Goal: Register for event/course

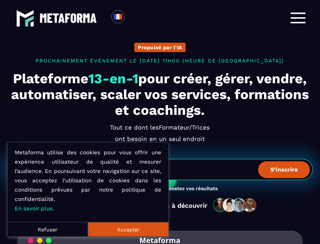
click at [119, 234] on button "Accepter" at bounding box center [128, 229] width 80 height 14
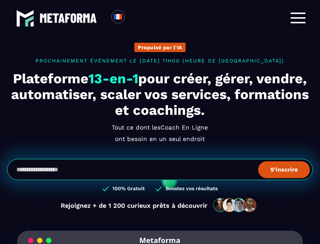
click at [299, 17] on div at bounding box center [298, 18] width 15 height 11
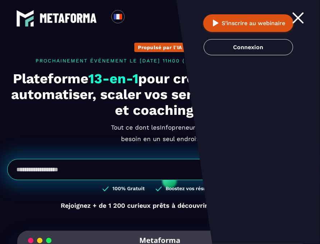
click at [98, 49] on div "Propulsé par l'IA s'inscrire au prochain webinaire live de METAFORMA Prochainem…" at bounding box center [160, 220] width 320 height 384
click at [70, 117] on h1 "Plateforme 13-en-1 pour créer, gérer, vendre, automatiser, scaler vos services,…" at bounding box center [160, 94] width 306 height 47
click at [300, 17] on span at bounding box center [298, 18] width 12 height 12
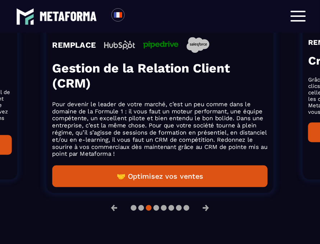
scroll to position [1102, 0]
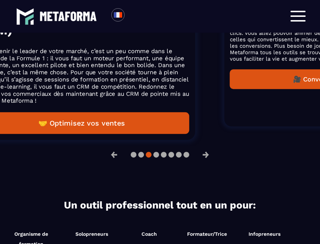
drag, startPoint x: 256, startPoint y: 92, endPoint x: 121, endPoint y: 101, distance: 135.4
click at [123, 101] on div "REMPLACE Gestion de la Relation Client (CRM) Pour devenir le leader de votre ma…" at bounding box center [82, 58] width 216 height 150
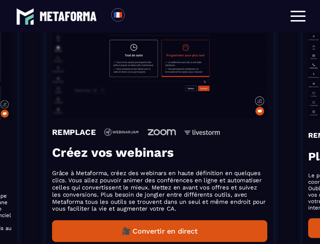
scroll to position [970, 0]
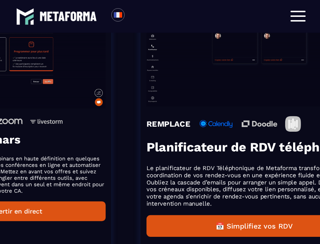
drag, startPoint x: 271, startPoint y: 156, endPoint x: 119, endPoint y: 156, distance: 152.3
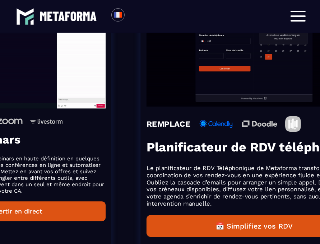
click at [111, 156] on div "REMPLACE Créez vos webinars Grâce à Metaforma, créez des webinars en haute défi…" at bounding box center [7, 127] width 207 height 263
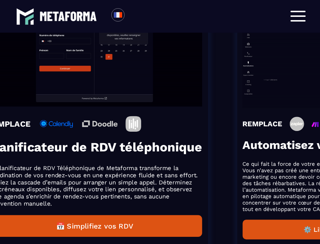
scroll to position [959, 0]
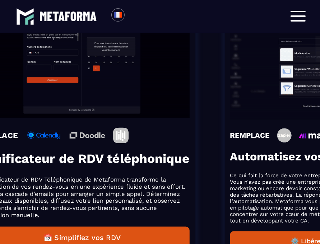
drag, startPoint x: 272, startPoint y: 157, endPoint x: 63, endPoint y: 160, distance: 208.4
click at [63, 160] on div "REMPLACE Planificateur de RDV téléphonique Le planificateur de RDV Téléphonique…" at bounding box center [81, 139] width 227 height 289
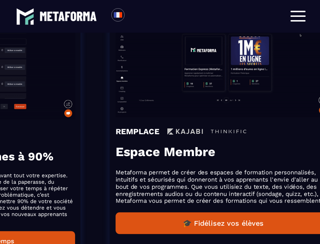
drag, startPoint x: 238, startPoint y: 135, endPoint x: 3, endPoint y: 152, distance: 235.6
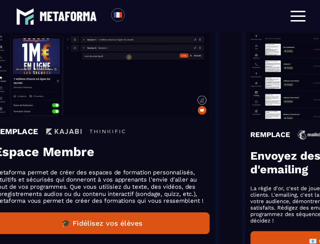
drag, startPoint x: 243, startPoint y: 142, endPoint x: 120, endPoint y: 151, distance: 123.2
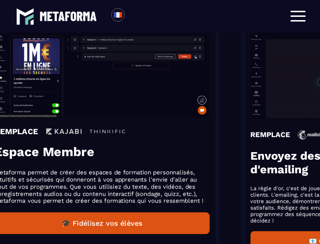
click at [112, 150] on h3 "Espace Membre" at bounding box center [103, 151] width 216 height 15
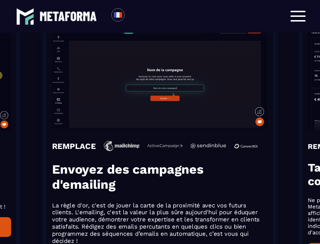
scroll to position [970, 0]
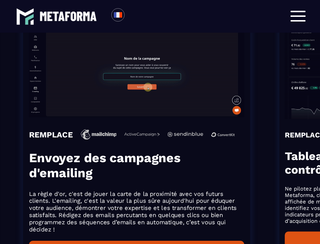
drag, startPoint x: 241, startPoint y: 151, endPoint x: 218, endPoint y: 152, distance: 23.0
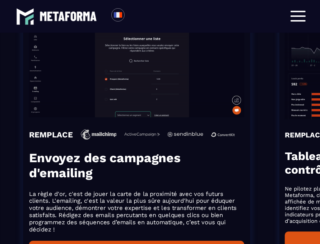
click at [218, 152] on h3 "Envoyez des campagnes d'emailing" at bounding box center [137, 165] width 216 height 30
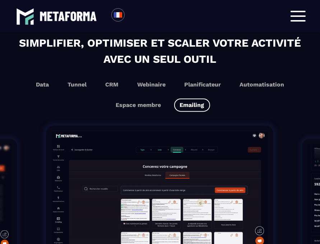
scroll to position [887, 0]
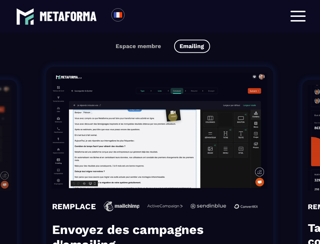
click at [191, 40] on button "Emailing" at bounding box center [192, 46] width 36 height 13
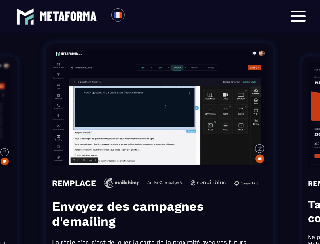
scroll to position [934, 0]
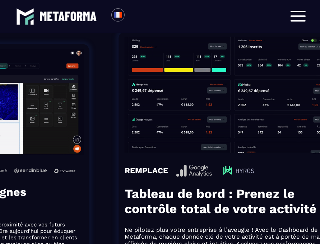
drag, startPoint x: 205, startPoint y: 162, endPoint x: 53, endPoint y: 165, distance: 152.0
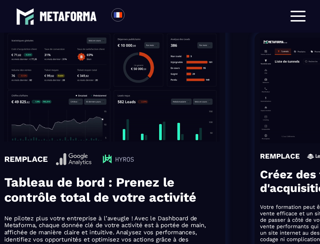
scroll to position [923, 0]
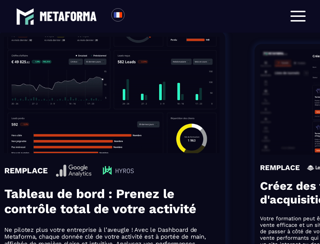
drag, startPoint x: 217, startPoint y: 163, endPoint x: 40, endPoint y: 170, distance: 176.5
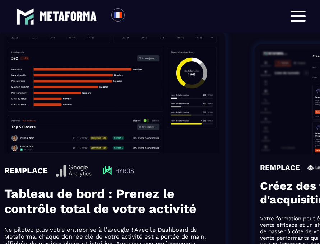
click at [40, 170] on ol "REMPLACE Espace Membre Metaforma permet de créer des espaces de formation perso…" at bounding box center [149, 175] width 320 height 302
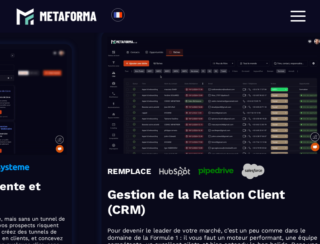
drag, startPoint x: 241, startPoint y: 167, endPoint x: 39, endPoint y: 176, distance: 201.7
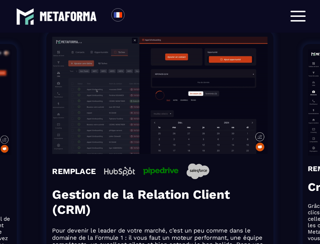
scroll to position [934, 0]
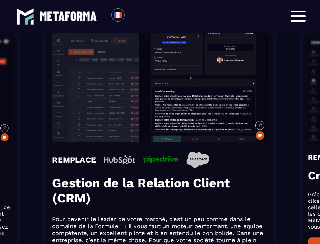
click at [301, 24] on div at bounding box center [298, 16] width 22 height 18
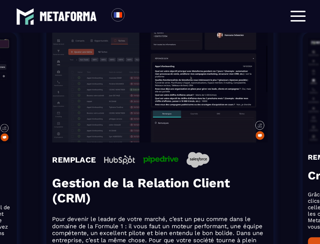
click at [299, 20] on span at bounding box center [298, 20] width 15 height 1
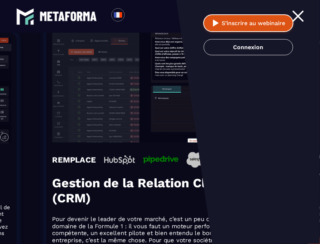
click at [227, 20] on button "S’inscrire au webinaire" at bounding box center [248, 23] width 90 height 18
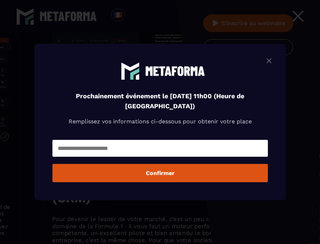
scroll to position [923, 0]
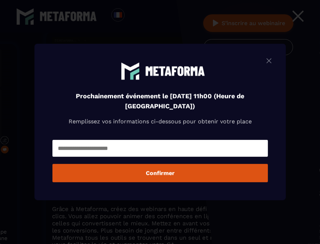
click at [272, 64] on img "Modal window" at bounding box center [269, 60] width 9 height 9
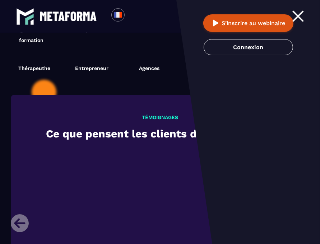
scroll to position [1329, 0]
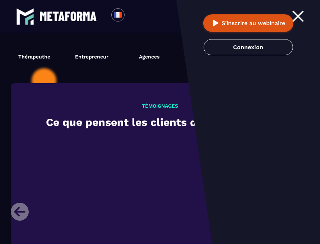
click at [302, 15] on div at bounding box center [298, 16] width 15 height 11
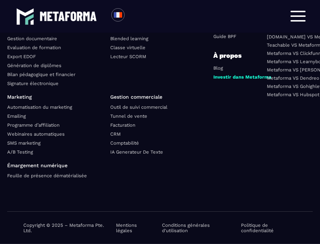
scroll to position [3197, 0]
